Goal: Understand process/instructions: Learn how to perform a task or action

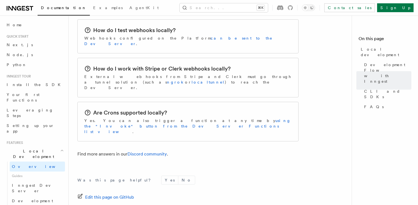
scroll to position [929, 0]
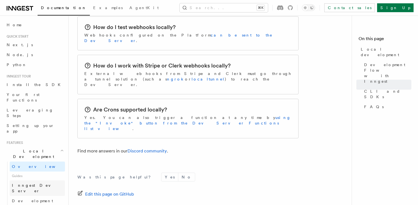
click at [39, 183] on span "Inngest Dev Server" at bounding box center [35, 188] width 47 height 10
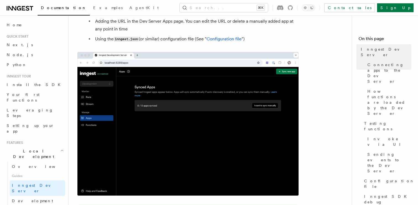
scroll to position [260, 0]
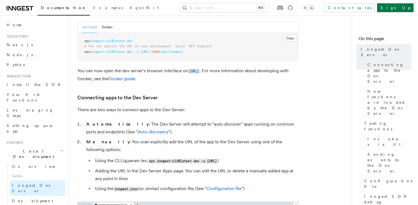
click at [161, 37] on pre "npx inngest-cli@latest dev # You can specify the URL of your development `serve…" at bounding box center [188, 46] width 221 height 27
click at [161, 39] on pre "npx inngest-cli@latest dev # You can specify the URL of your development `serve…" at bounding box center [188, 46] width 221 height 27
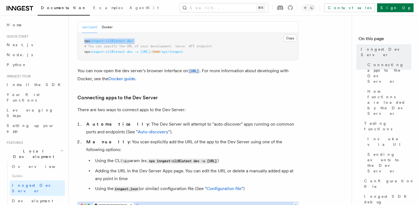
click at [161, 39] on pre "npx inngest-cli@latest dev # You can specify the URL of your development `serve…" at bounding box center [188, 46] width 221 height 27
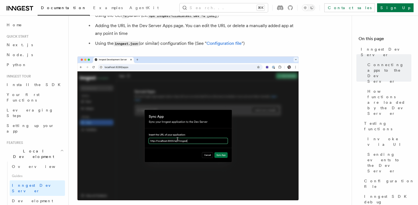
scroll to position [404, 0]
